Goal: Book appointment/travel/reservation

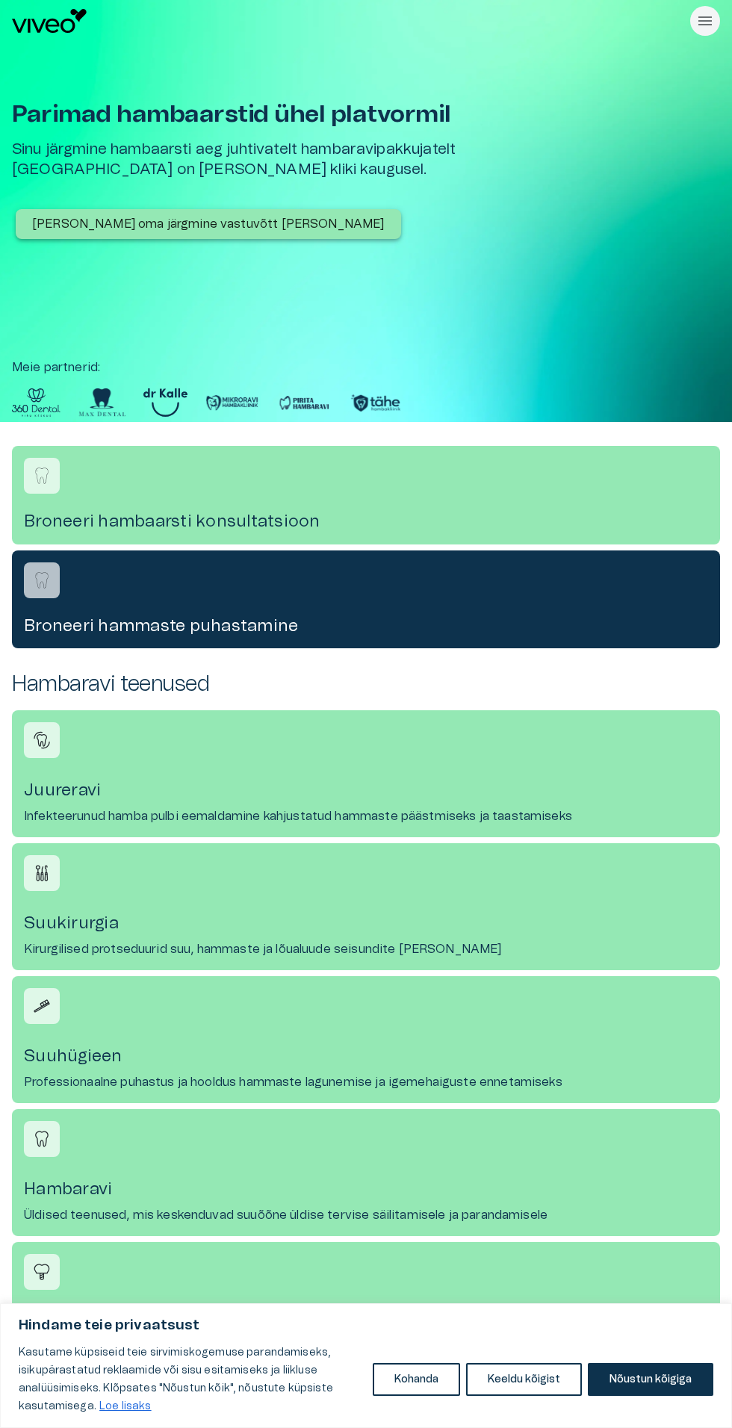
click at [148, 510] on div "Broneeri hambaarsti konsultatsioon" at bounding box center [366, 495] width 708 height 98
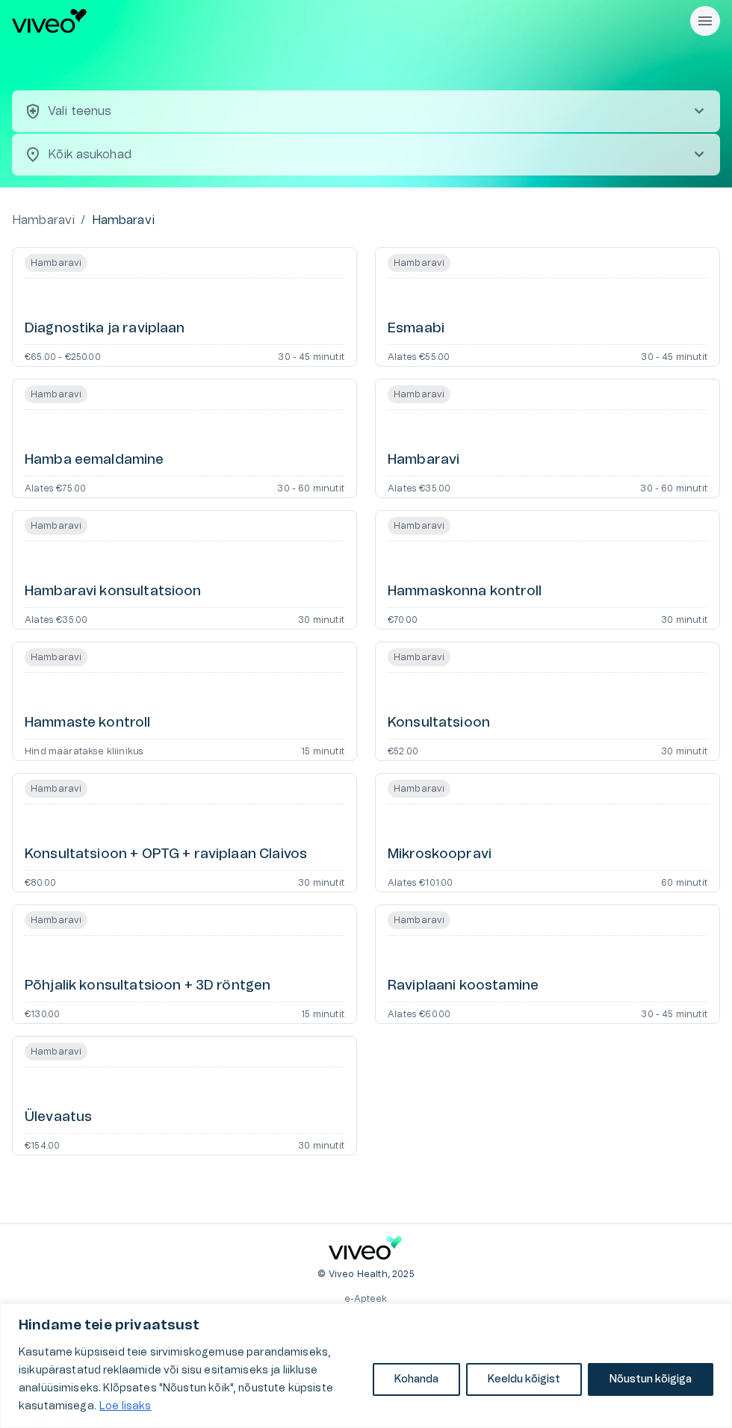
click at [430, 464] on h6 "Hambaravi" at bounding box center [424, 460] width 72 height 19
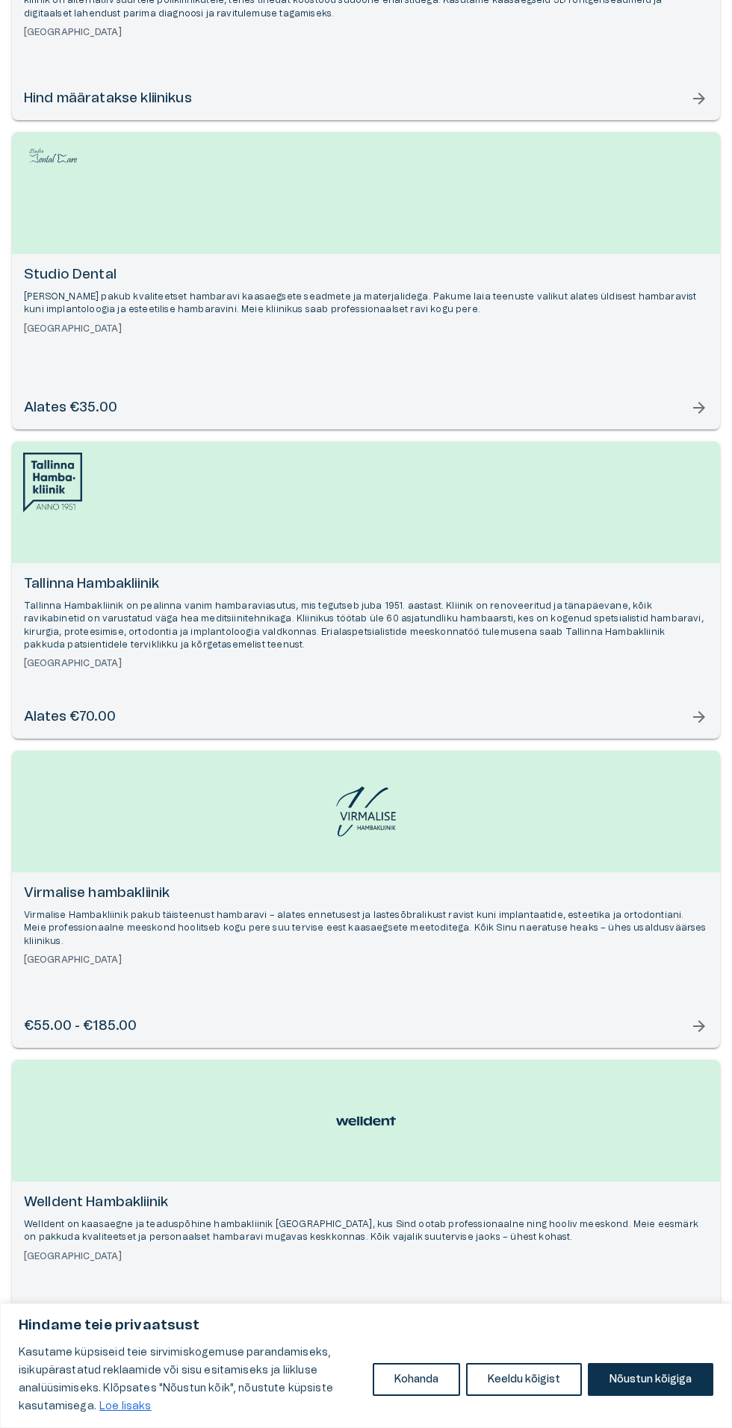
scroll to position [3558, 0]
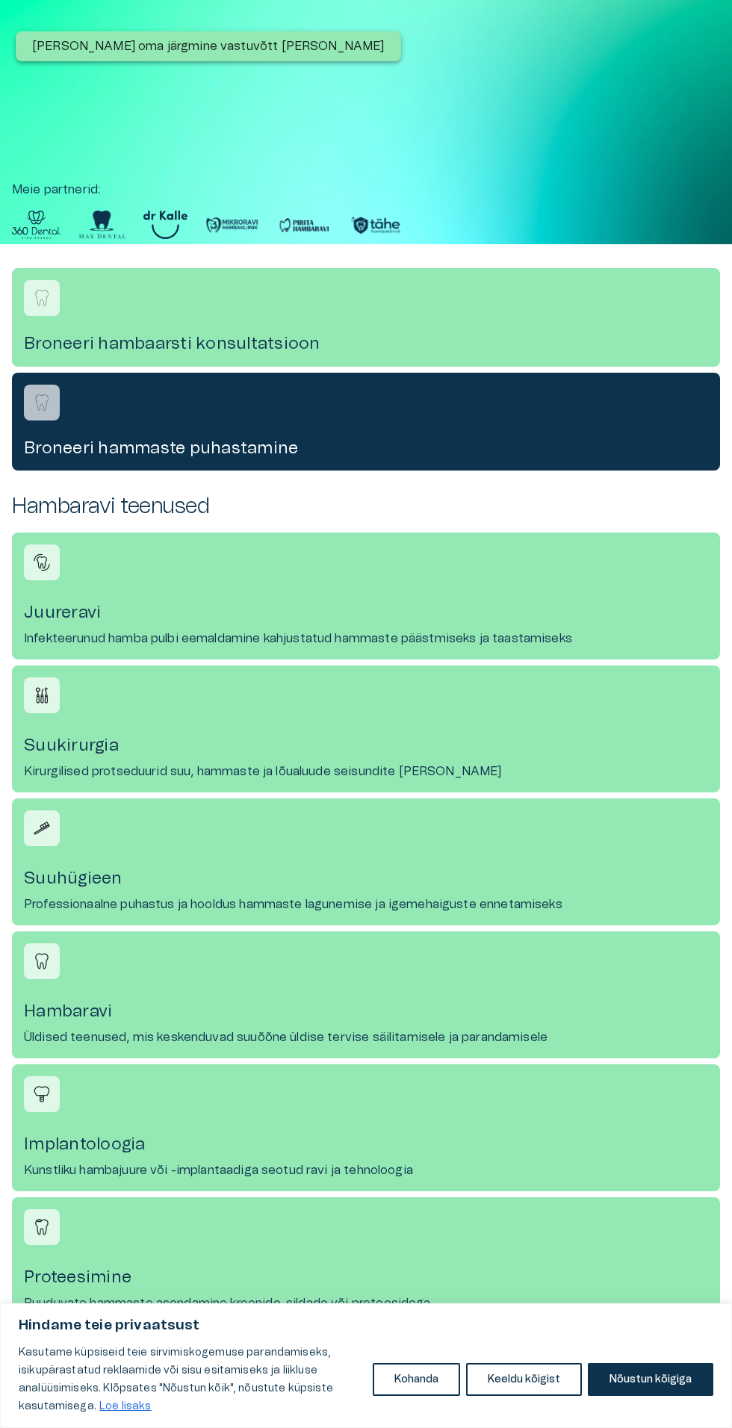
scroll to position [239, 0]
